Goal: Complete application form

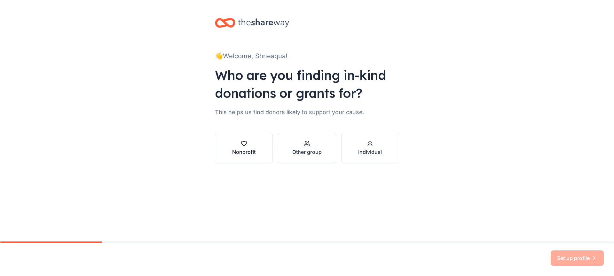
click at [239, 149] on div "Nonprofit" at bounding box center [243, 152] width 23 height 8
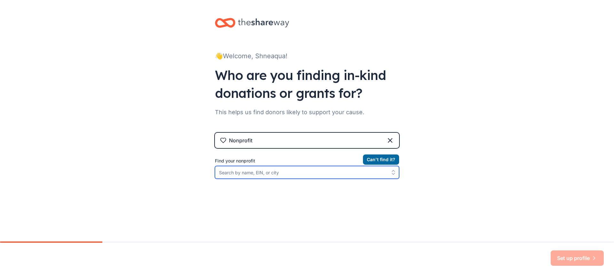
click at [304, 171] on input "Find your nonprofit" at bounding box center [307, 172] width 184 height 13
click at [256, 176] on input "Both Sides of ther Violence Inc." at bounding box center [307, 172] width 184 height 13
click at [255, 173] on input "Both Sides of ther Violence Inc." at bounding box center [307, 172] width 184 height 13
click at [292, 174] on input "Both Sides of the Violence Inc." at bounding box center [307, 172] width 184 height 13
click at [257, 175] on input "Both Sides of the Violence Inc." at bounding box center [307, 172] width 184 height 13
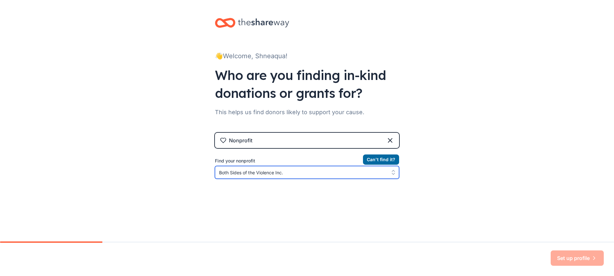
click at [288, 174] on input "Both Sides of the Violence Inc." at bounding box center [307, 172] width 184 height 13
click at [390, 173] on icon "button" at bounding box center [393, 172] width 6 height 6
click at [295, 174] on input "Both Sides of the Violence Inc." at bounding box center [307, 172] width 184 height 13
type input "Both Sides of the Violence"
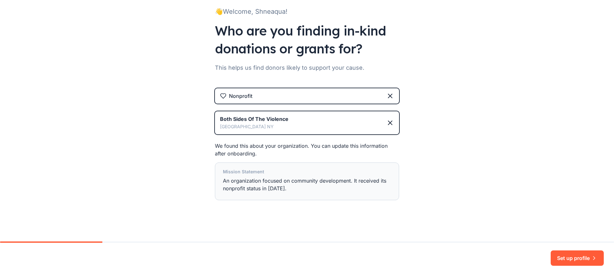
scroll to position [47, 0]
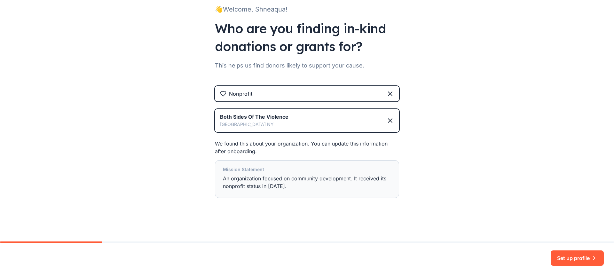
click at [293, 188] on div "Mission Statement An organization focused on community development. It received…" at bounding box center [307, 179] width 168 height 27
click at [588, 262] on button "Set up profile" at bounding box center [577, 257] width 53 height 15
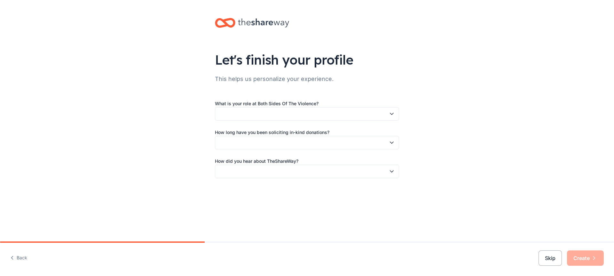
click at [261, 24] on icon at bounding box center [263, 23] width 51 height 9
click at [21, 256] on button "Back" at bounding box center [18, 257] width 17 height 13
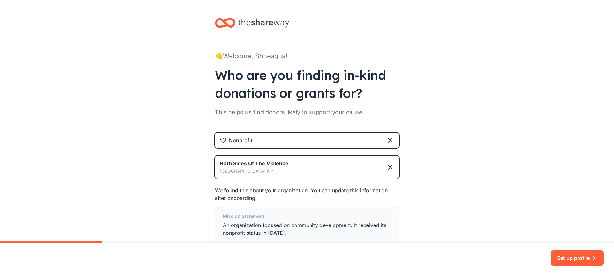
click at [248, 22] on icon at bounding box center [263, 23] width 51 height 9
click at [220, 23] on icon at bounding box center [225, 22] width 20 height 15
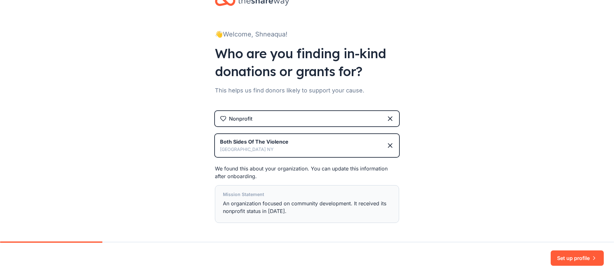
scroll to position [47, 0]
